Goal: Task Accomplishment & Management: Use online tool/utility

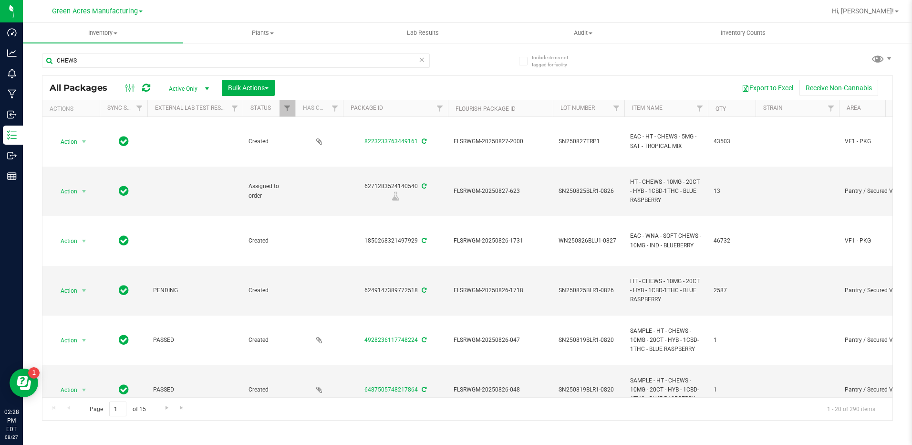
drag, startPoint x: 132, startPoint y: 67, endPoint x: 75, endPoint y: 68, distance: 56.3
click at [75, 68] on div "CHEWS" at bounding box center [236, 64] width 388 height 22
drag, startPoint x: 85, startPoint y: 57, endPoint x: 44, endPoint y: 67, distance: 42.1
click at [44, 67] on input "CHEWS" at bounding box center [236, 60] width 388 height 14
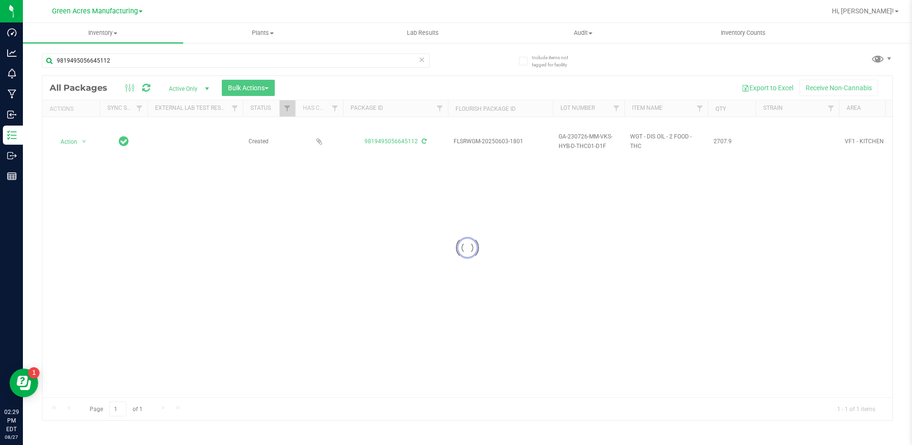
type input "9819495056645112"
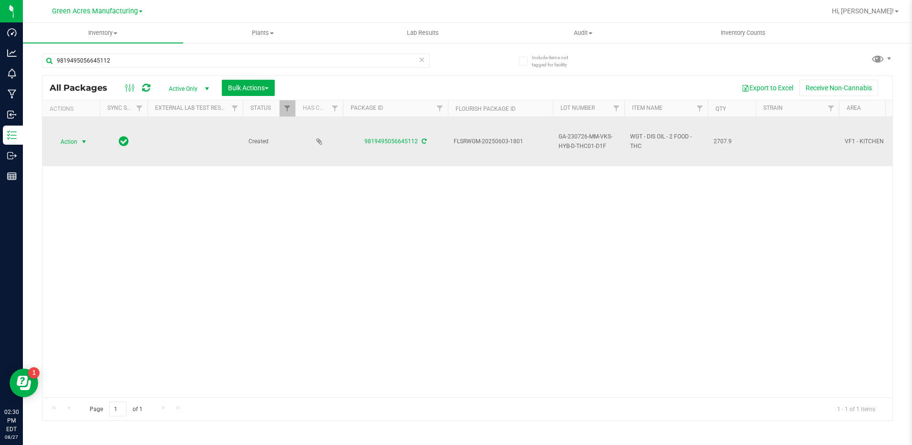
click at [82, 145] on span "select" at bounding box center [84, 142] width 8 height 8
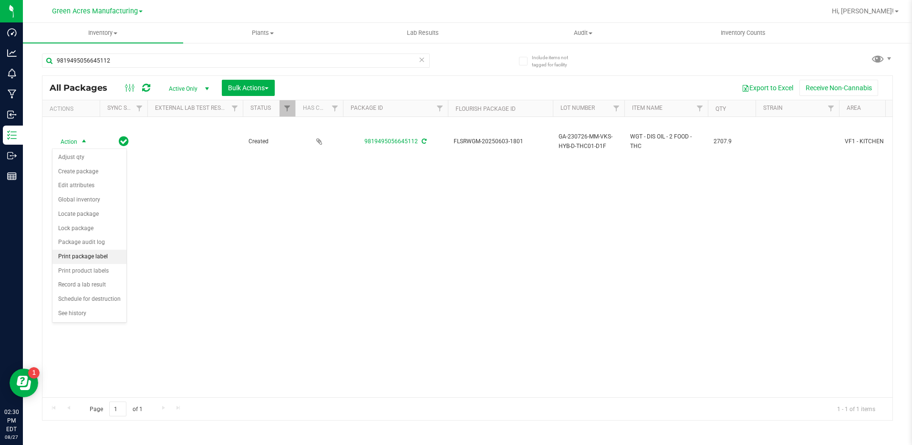
click at [82, 259] on li "Print package label" at bounding box center [89, 257] width 74 height 14
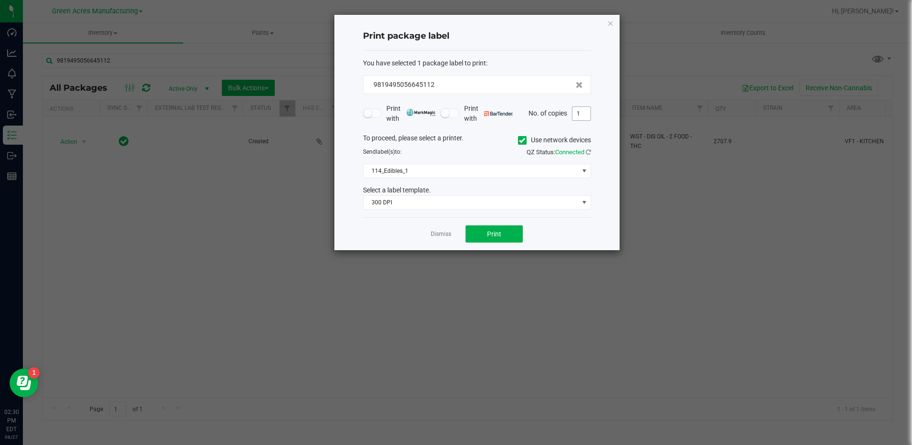
click at [587, 116] on input "1" at bounding box center [582, 113] width 18 height 13
type input "2"
click at [587, 154] on icon at bounding box center [588, 152] width 5 height 6
click at [516, 236] on button "Print" at bounding box center [494, 233] width 57 height 17
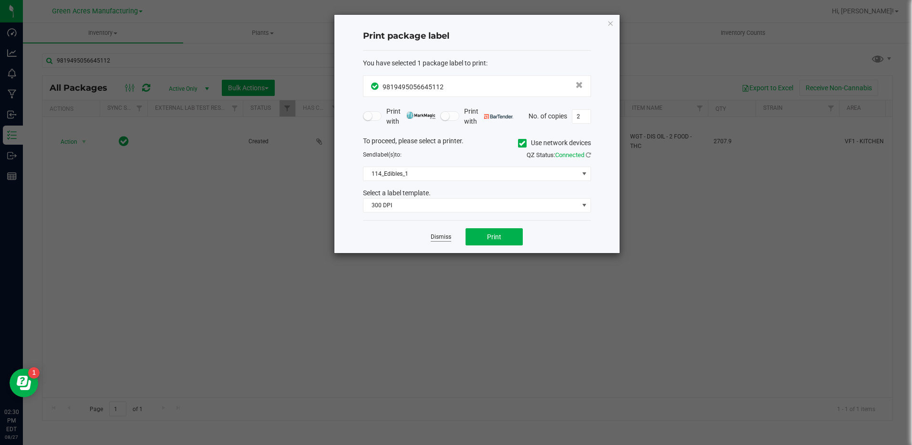
click at [442, 238] on link "Dismiss" at bounding box center [441, 237] width 21 height 8
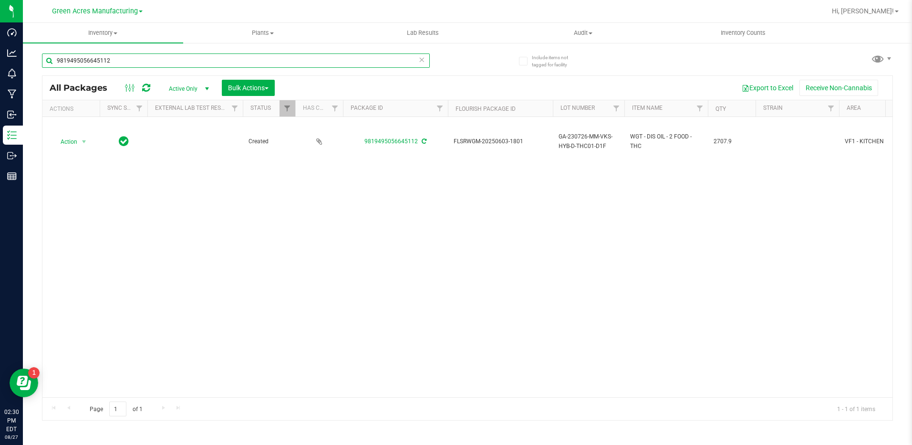
drag, startPoint x: 115, startPoint y: 57, endPoint x: 51, endPoint y: 58, distance: 64.4
click at [51, 58] on input "9819495056645112" at bounding box center [236, 60] width 388 height 14
paste input "743831835484217"
type input "9743831835484217"
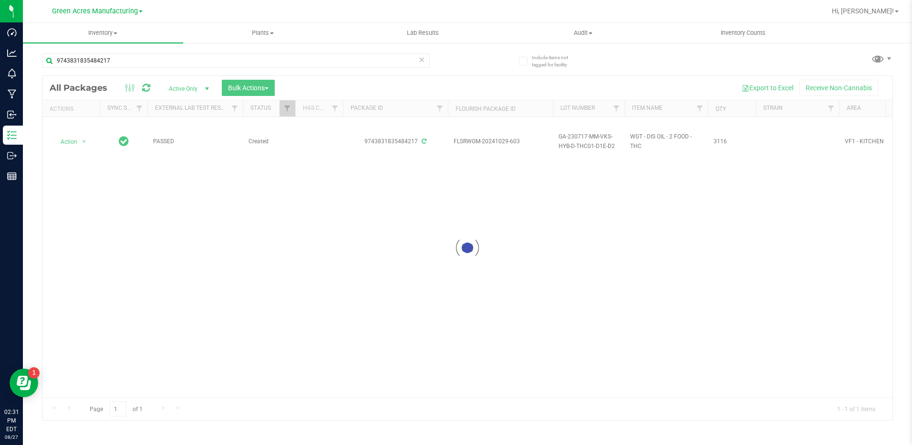
click at [178, 288] on div at bounding box center [467, 248] width 850 height 344
click at [114, 31] on span "Inventory" at bounding box center [103, 33] width 160 height 9
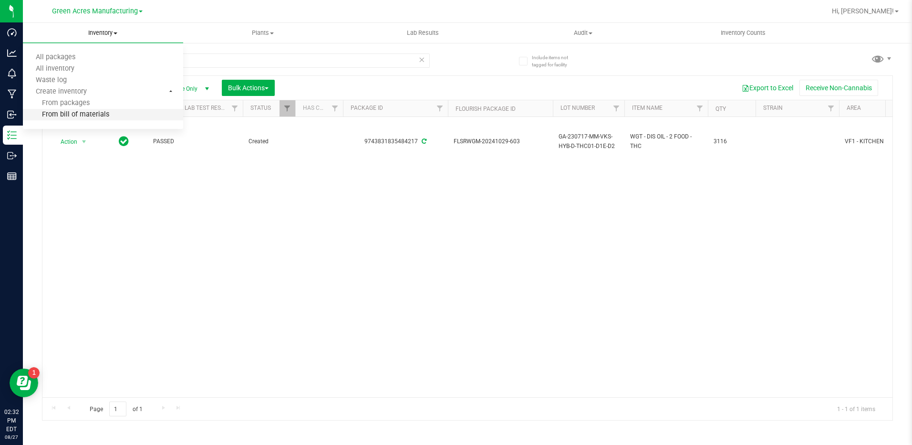
click at [102, 116] on span "From bill of materials" at bounding box center [66, 115] width 86 height 8
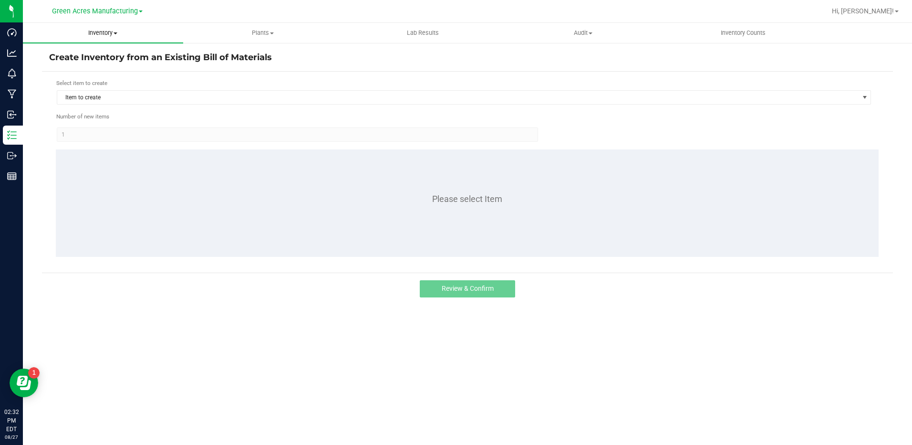
click at [108, 32] on span "Inventory" at bounding box center [103, 33] width 160 height 9
click at [94, 60] on li "All packages" at bounding box center [103, 57] width 160 height 11
